Goal: Find specific page/section: Find specific page/section

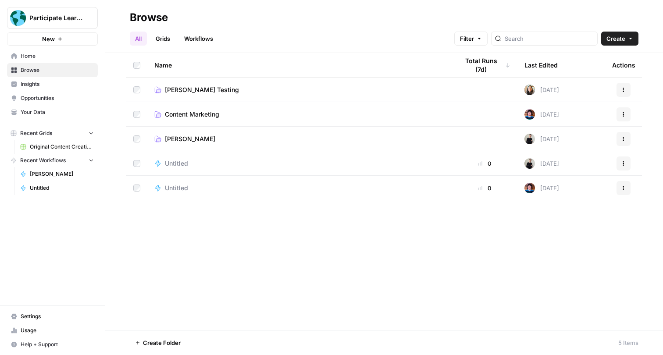
click at [370, 26] on div "All Grids Workflows Filter Create" at bounding box center [384, 35] width 508 height 21
click at [61, 120] on nav "Home Browse Insights Opportunities Your Data" at bounding box center [52, 84] width 105 height 77
click at [60, 115] on span "Your Data" at bounding box center [57, 112] width 73 height 8
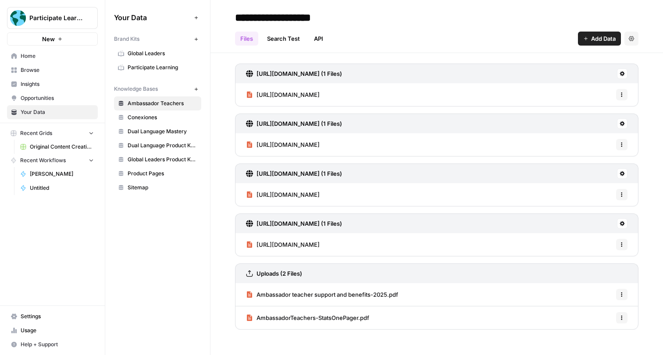
click at [321, 40] on link "API" at bounding box center [319, 39] width 20 height 14
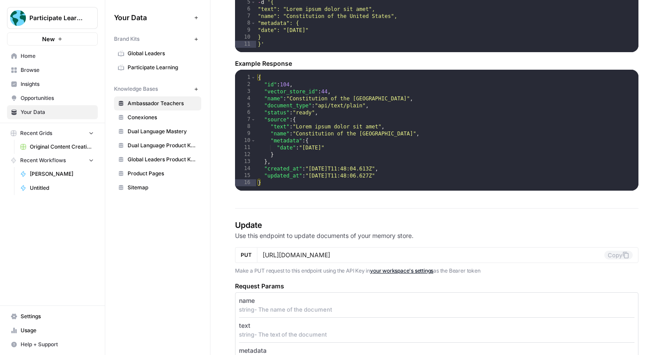
scroll to position [981, 0]
